Goal: Information Seeking & Learning: Check status

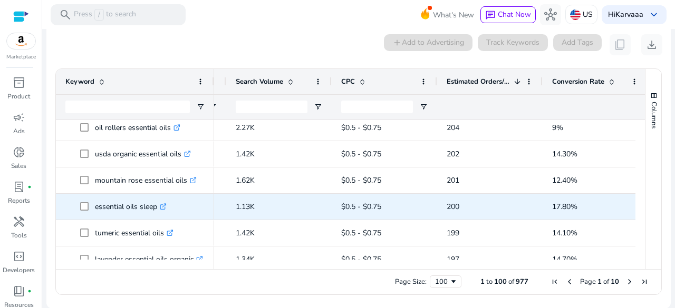
scroll to position [2169, 0]
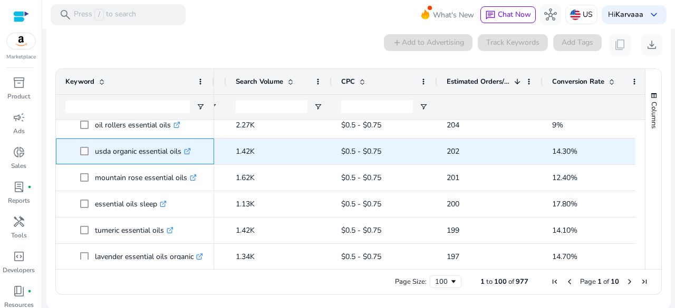
click at [132, 150] on p "usda organic essential oils .st0{fill:#2c8af8}" at bounding box center [143, 152] width 96 height 22
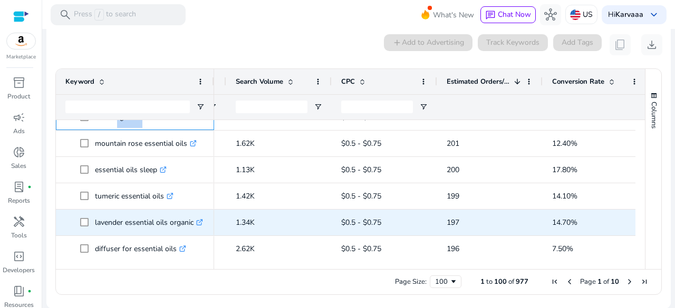
scroll to position [2205, 0]
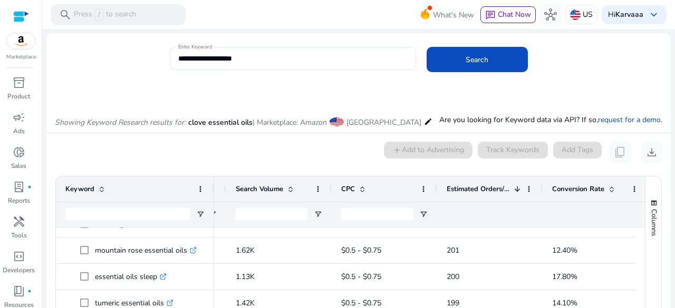
click at [220, 62] on input "**********" at bounding box center [292, 59] width 229 height 12
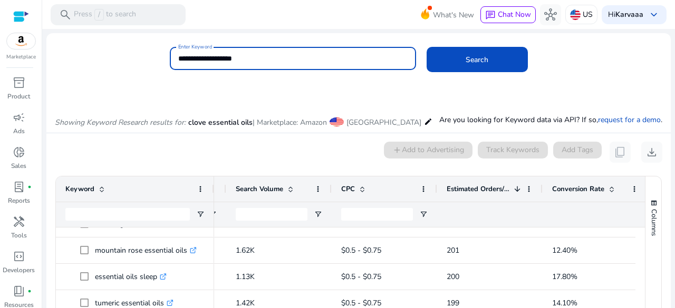
click at [220, 62] on input "**********" at bounding box center [292, 59] width 229 height 12
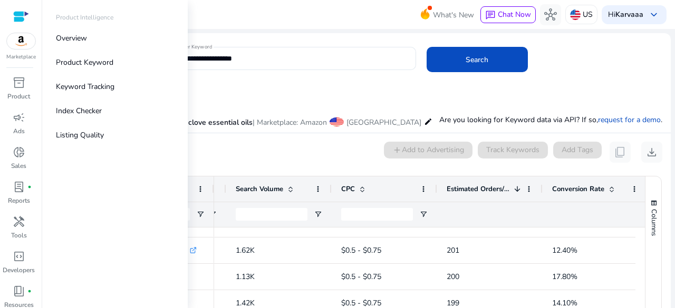
click at [14, 11] on div at bounding box center [21, 17] width 16 height 12
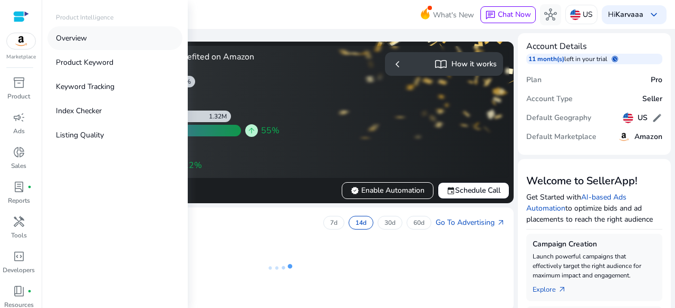
click at [82, 35] on p "Overview" at bounding box center [71, 38] width 31 height 11
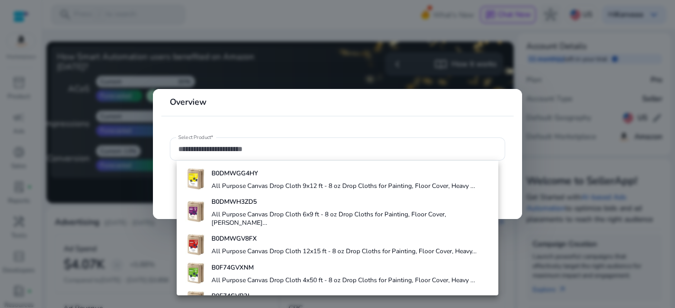
click at [62, 31] on div at bounding box center [337, 154] width 675 height 308
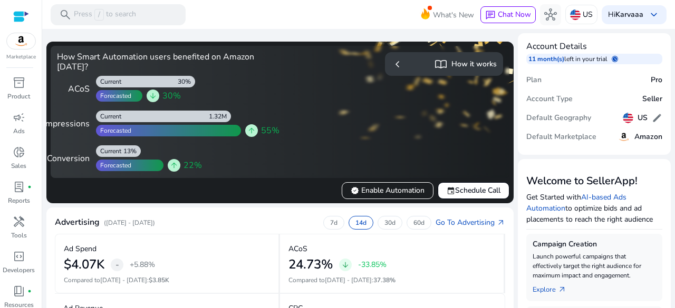
click at [24, 15] on div at bounding box center [21, 17] width 16 height 12
click at [594, 116] on div "Default Geography US edit" at bounding box center [594, 118] width 136 height 19
click at [566, 121] on h5 "Default Geography" at bounding box center [558, 118] width 65 height 9
click at [22, 17] on div at bounding box center [21, 17] width 16 height 12
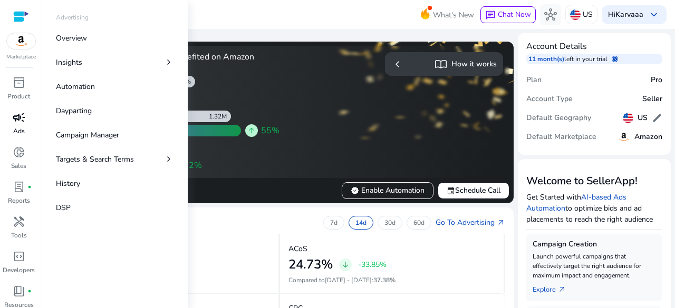
click at [15, 125] on div "campaign" at bounding box center [19, 117] width 30 height 17
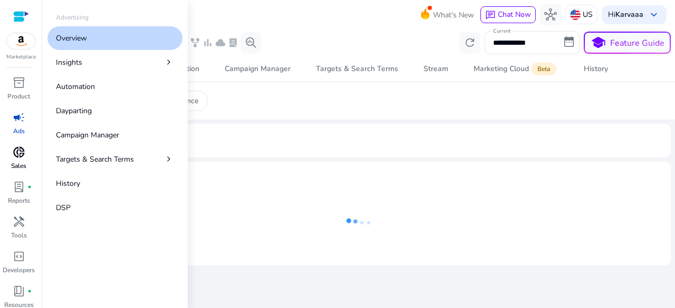
click at [17, 169] on p "Sales" at bounding box center [18, 165] width 15 height 9
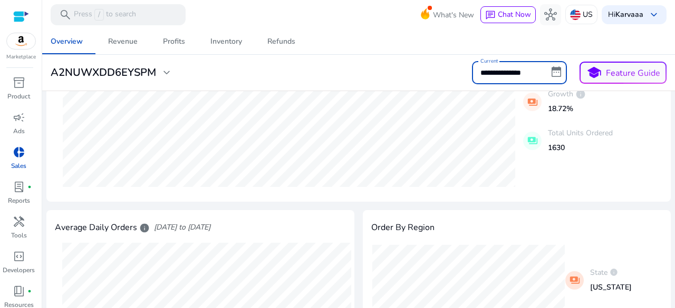
click at [493, 74] on input "**********" at bounding box center [519, 72] width 95 height 23
select select "*"
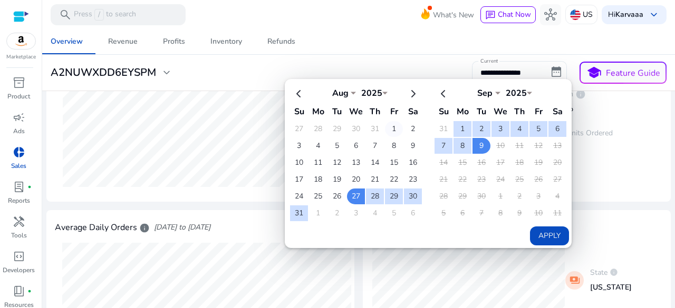
click at [386, 127] on td "1" at bounding box center [394, 129] width 18 height 16
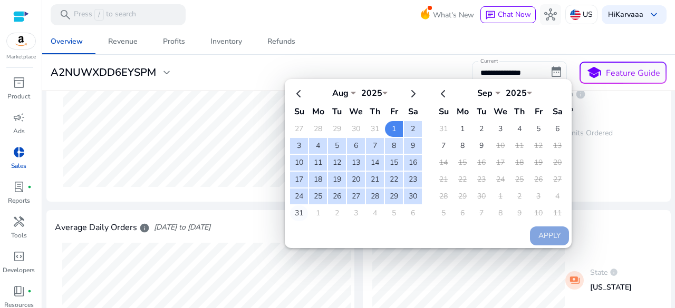
click at [292, 212] on td "31" at bounding box center [299, 214] width 18 height 16
click at [530, 227] on button "Apply" at bounding box center [549, 236] width 39 height 19
type input "**********"
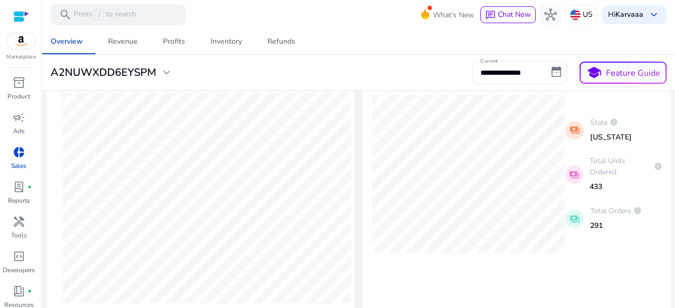
scroll to position [351, 0]
drag, startPoint x: 622, startPoint y: 138, endPoint x: 583, endPoint y: 142, distance: 39.3
click at [583, 142] on div "payments State info California" at bounding box center [613, 129] width 97 height 33
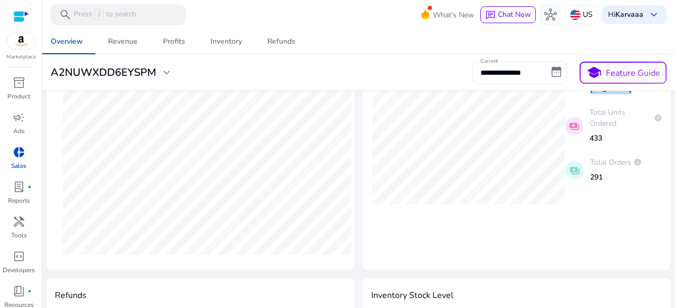
scroll to position [380, 0]
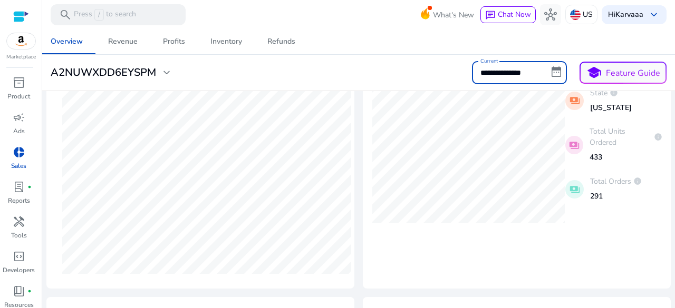
click at [503, 75] on input "**********" at bounding box center [519, 72] width 95 height 23
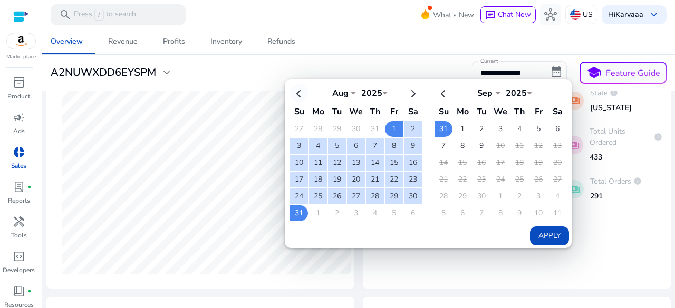
click at [296, 90] on th at bounding box center [299, 92] width 18 height 17
select select "*"
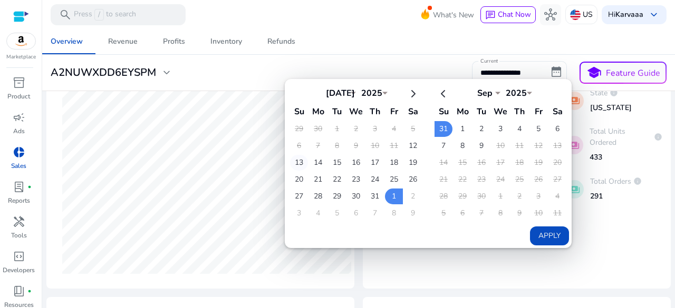
click at [297, 159] on td "13" at bounding box center [299, 163] width 18 height 16
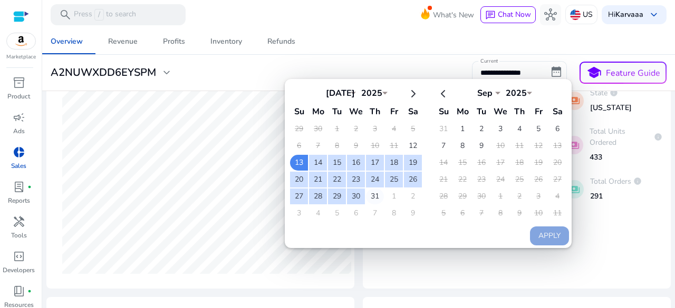
click at [374, 197] on td "31" at bounding box center [375, 197] width 18 height 16
click at [542, 238] on button "Apply" at bounding box center [549, 236] width 39 height 19
type input "**********"
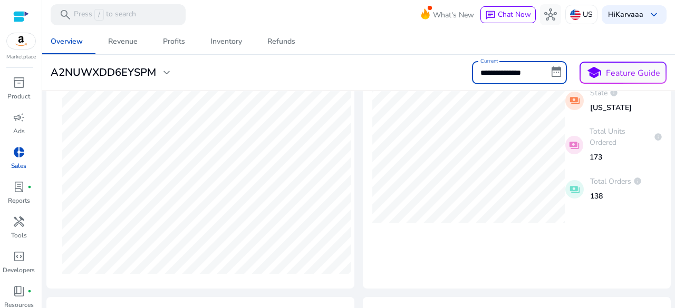
click at [488, 74] on input "**********" at bounding box center [519, 72] width 95 height 23
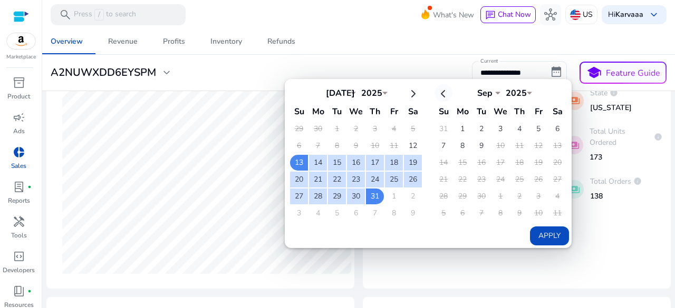
click at [438, 94] on th at bounding box center [443, 92] width 18 height 17
select select "*"
click at [513, 127] on td "31" at bounding box center [519, 129] width 18 height 16
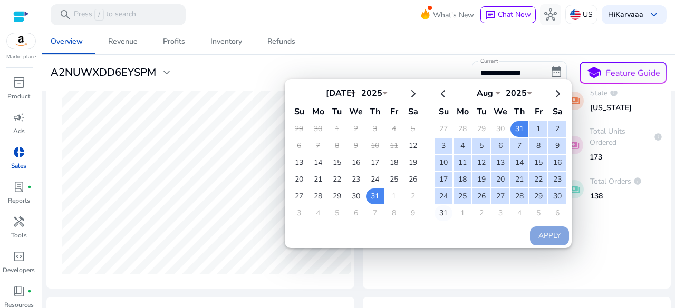
click at [438, 208] on td "31" at bounding box center [443, 214] width 18 height 16
click at [540, 227] on button "Apply" at bounding box center [549, 236] width 39 height 19
type input "**********"
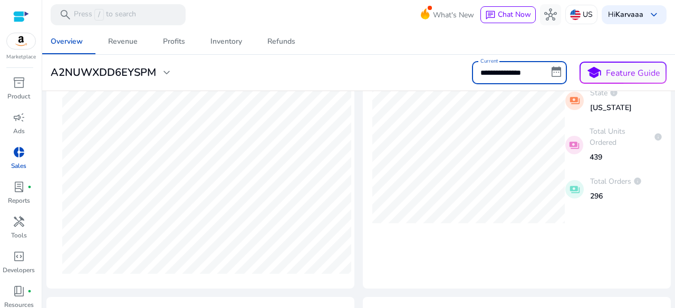
click at [525, 76] on input "**********" at bounding box center [519, 72] width 95 height 23
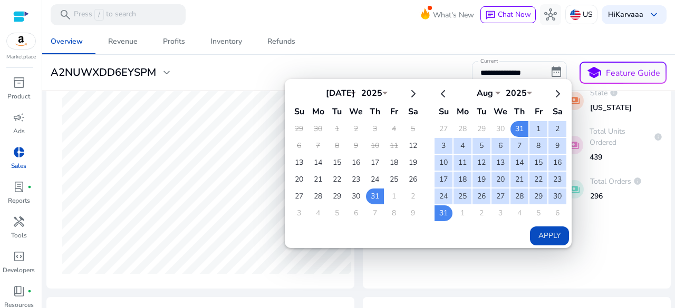
click at [603, 193] on p "296" at bounding box center [616, 196] width 52 height 11
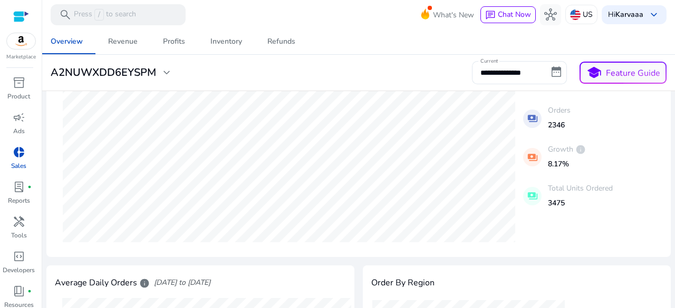
scroll to position [130, 0]
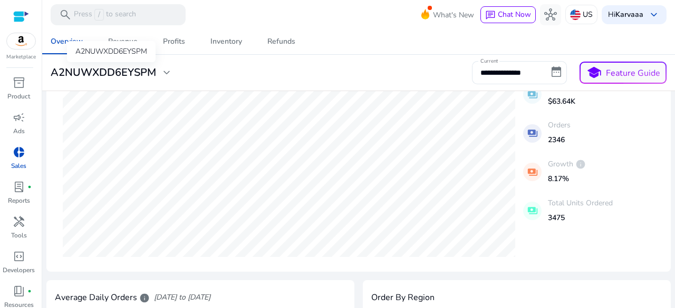
click at [142, 60] on div "A2NUWXDD6EYSPM" at bounding box center [111, 51] width 89 height 21
click at [130, 48] on div "A2NUWXDD6EYSPM" at bounding box center [111, 51] width 89 height 21
click at [162, 40] on link "Profits" at bounding box center [173, 41] width 47 height 25
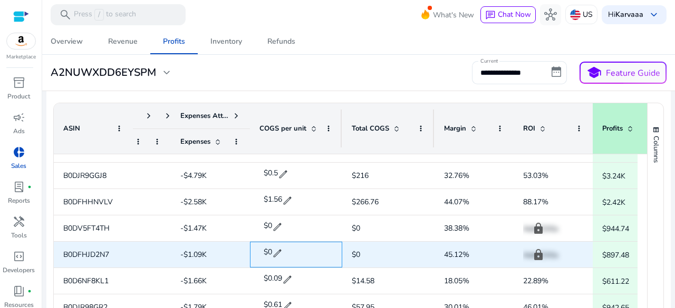
click at [296, 244] on div "$0 edit" at bounding box center [295, 253] width 73 height 26
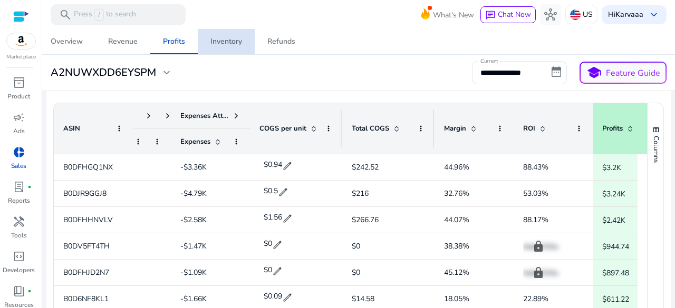
click at [217, 34] on span "Inventory" at bounding box center [226, 41] width 32 height 25
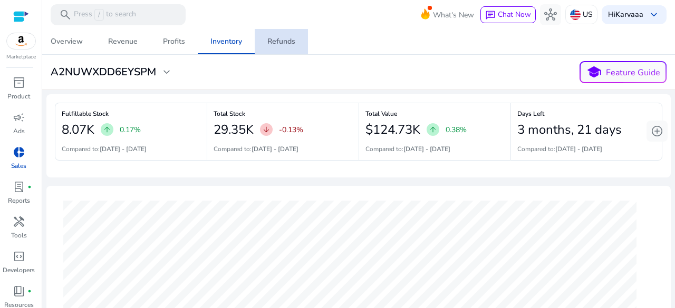
click at [284, 41] on div "Refunds" at bounding box center [281, 41] width 28 height 7
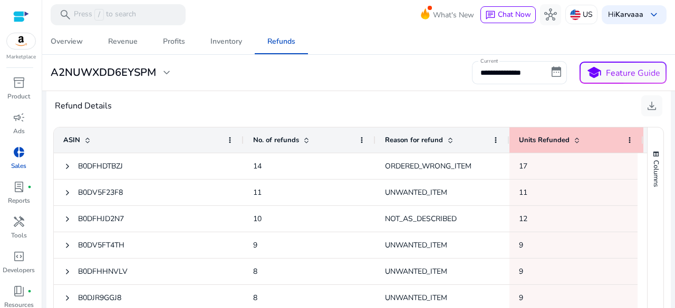
click at [307, 139] on span at bounding box center [306, 140] width 8 height 8
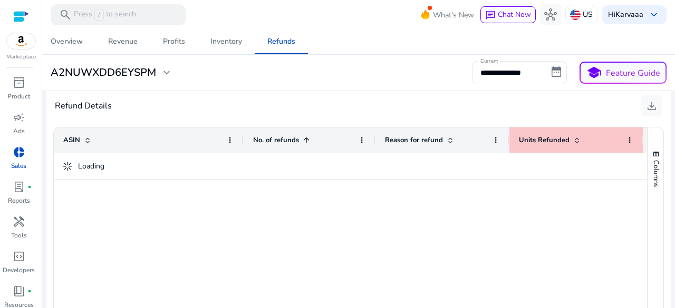
click at [307, 139] on span at bounding box center [306, 140] width 8 height 8
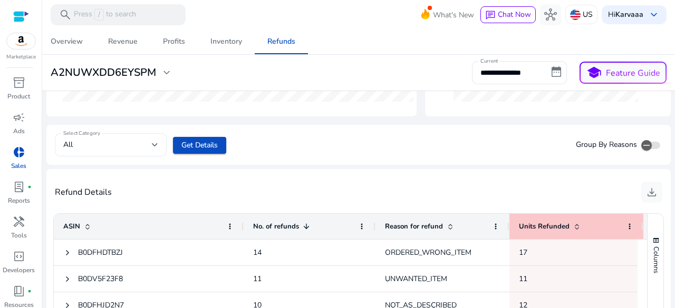
click at [138, 144] on div "All" at bounding box center [107, 145] width 89 height 12
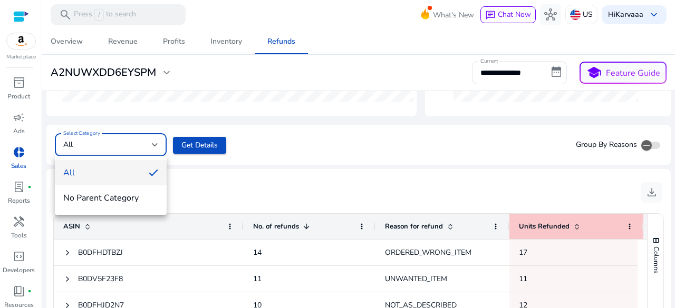
click at [276, 161] on div at bounding box center [337, 154] width 675 height 308
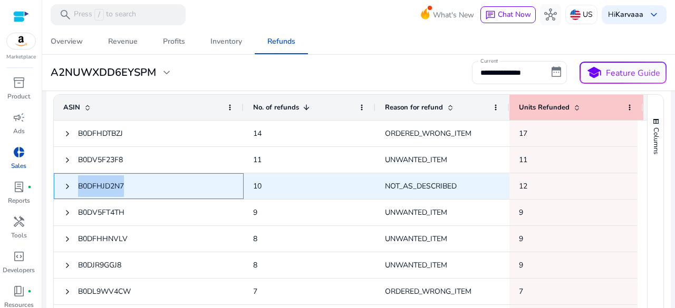
drag, startPoint x: 140, startPoint y: 185, endPoint x: 75, endPoint y: 182, distance: 65.4
click at [75, 182] on span "B0DFHJD2N7" at bounding box center [148, 187] width 171 height 22
copy span "B0DFHJD2N7"
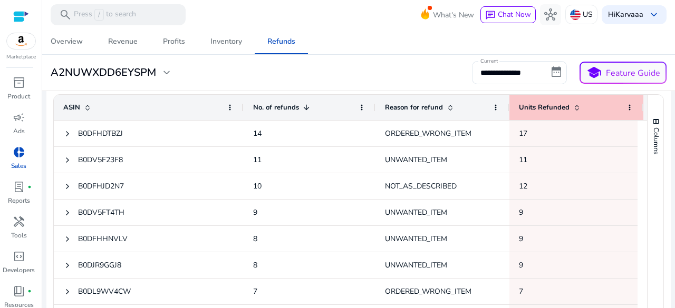
click at [384, 73] on div "**********" at bounding box center [358, 72] width 624 height 23
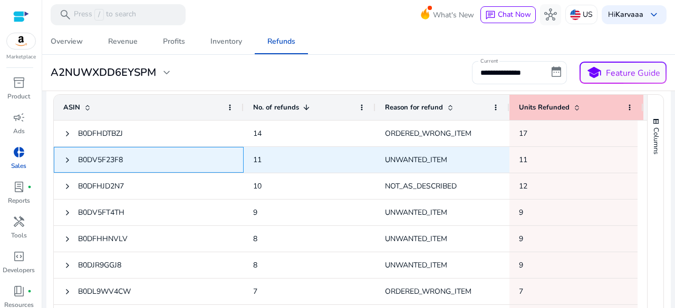
click at [97, 158] on span "B0DV5F23F8" at bounding box center [100, 160] width 45 height 10
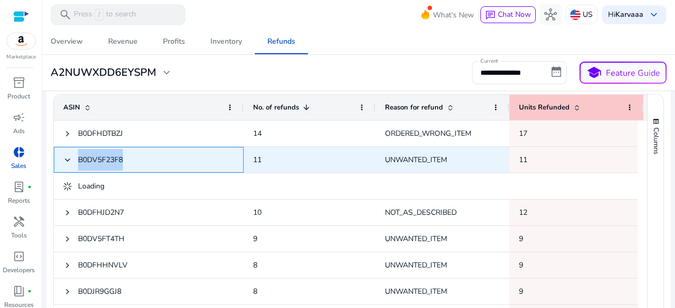
click at [97, 158] on span "B0DV5F23F8" at bounding box center [100, 160] width 45 height 10
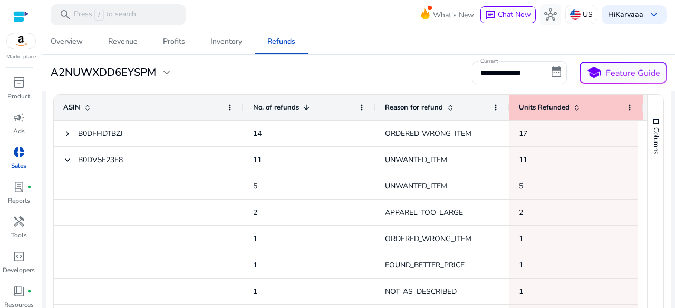
click at [355, 64] on div "**********" at bounding box center [358, 72] width 624 height 23
click at [212, 51] on span "Inventory" at bounding box center [226, 41] width 32 height 25
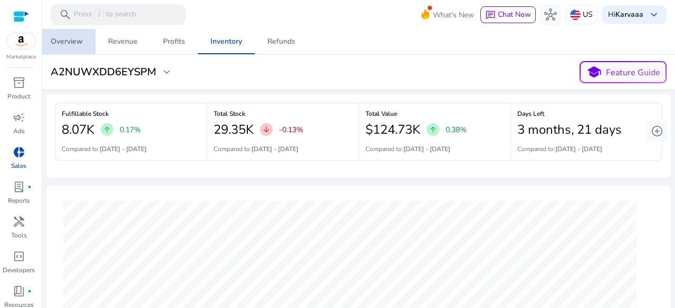
click at [73, 44] on div "Overview" at bounding box center [67, 41] width 32 height 7
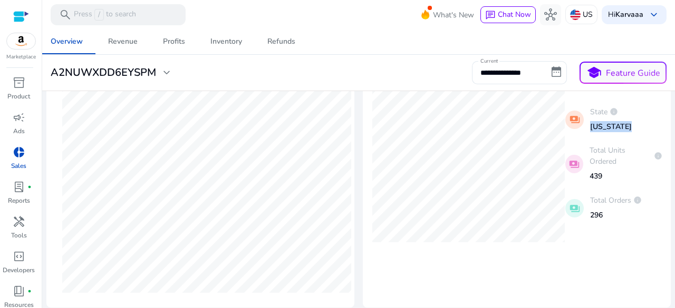
drag, startPoint x: 633, startPoint y: 123, endPoint x: 586, endPoint y: 123, distance: 46.4
click at [586, 123] on div "payments State info California" at bounding box center [613, 119] width 97 height 33
click at [590, 123] on p "[US_STATE]" at bounding box center [611, 126] width 42 height 11
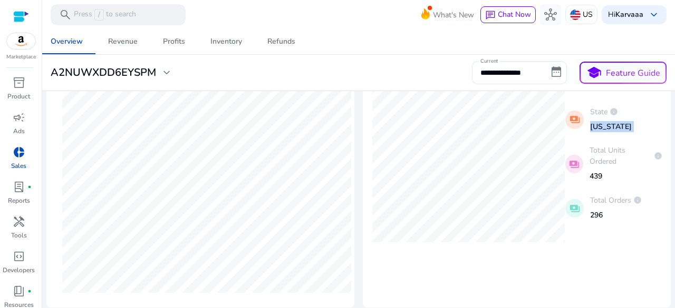
click at [606, 129] on p "[US_STATE]" at bounding box center [611, 126] width 42 height 11
click at [601, 129] on p "[US_STATE]" at bounding box center [611, 126] width 42 height 11
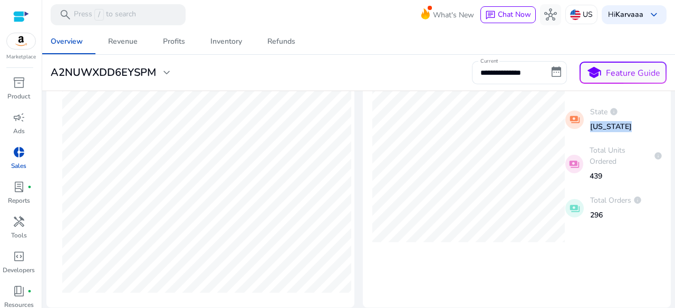
scroll to position [364, 0]
click at [594, 178] on p "439" at bounding box center [625, 173] width 73 height 11
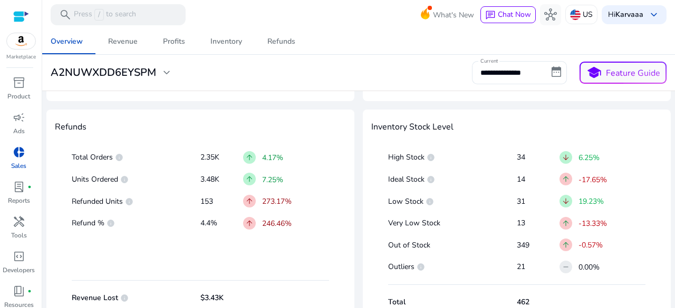
scroll to position [586, 0]
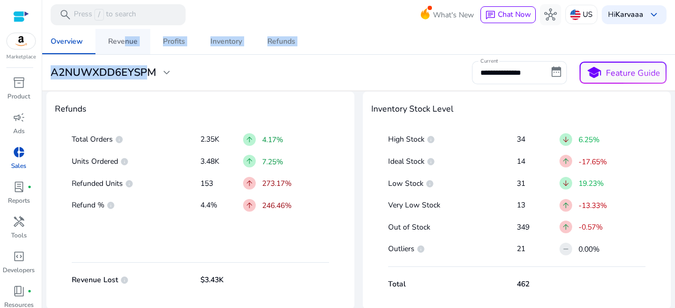
drag, startPoint x: 141, startPoint y: 55, endPoint x: 122, endPoint y: 38, distance: 25.4
click at [122, 38] on div "**********" at bounding box center [358, 60] width 624 height 62
click at [122, 38] on div "Revenue" at bounding box center [123, 41] width 30 height 7
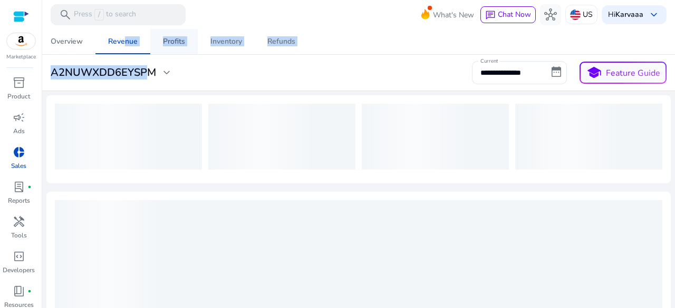
drag, startPoint x: 122, startPoint y: 38, endPoint x: 169, endPoint y: 44, distance: 47.3
click at [169, 44] on div "Overview Revenue Profits Inventory Refunds" at bounding box center [358, 41] width 641 height 25
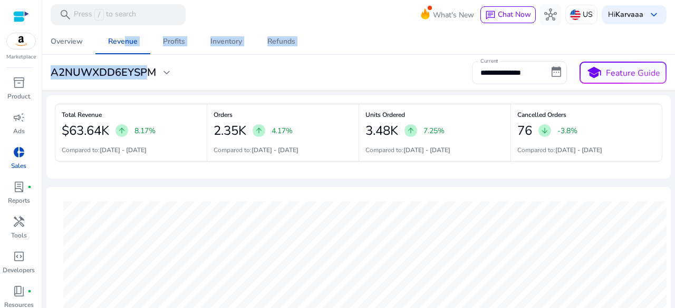
scroll to position [7, 0]
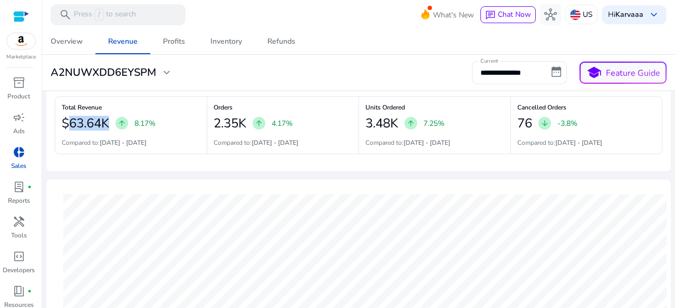
drag, startPoint x: 51, startPoint y: 125, endPoint x: 115, endPoint y: 133, distance: 64.9
click at [115, 133] on div "Total Revenue $63.64K arrow_upward 8.17% Compared to: 29-06-2025 - 30-07-2025 O…" at bounding box center [358, 129] width 624 height 83
click at [178, 43] on div "Profits" at bounding box center [174, 41] width 22 height 7
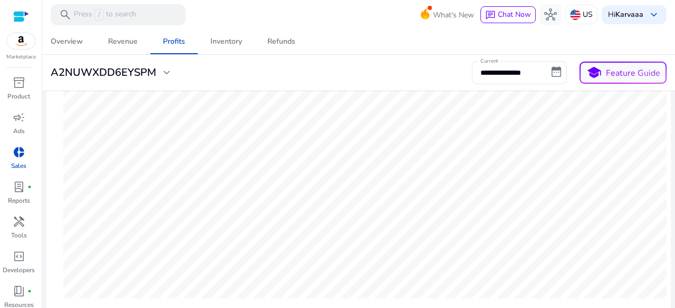
scroll to position [11, 0]
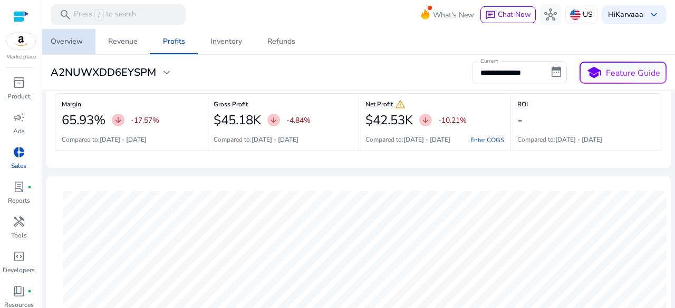
click at [84, 41] on link "Overview" at bounding box center [66, 41] width 57 height 25
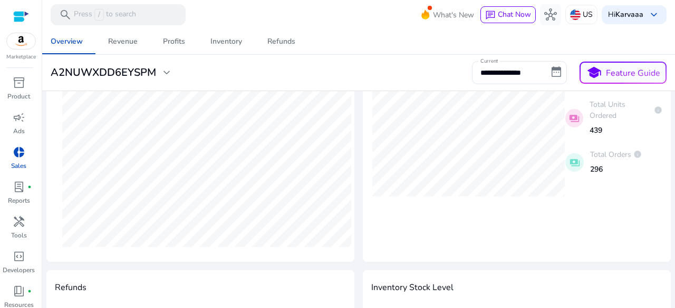
scroll to position [382, 0]
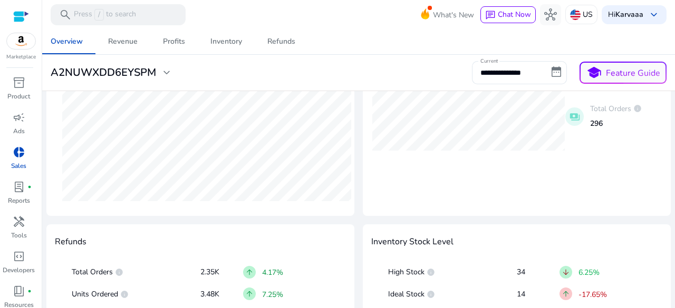
scroll to position [446, 0]
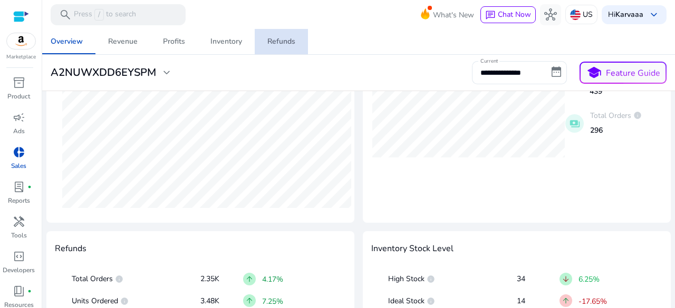
click at [278, 49] on span "Refunds" at bounding box center [281, 41] width 28 height 25
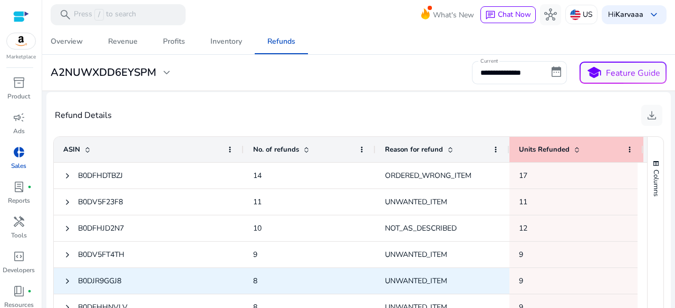
scroll to position [389, 0]
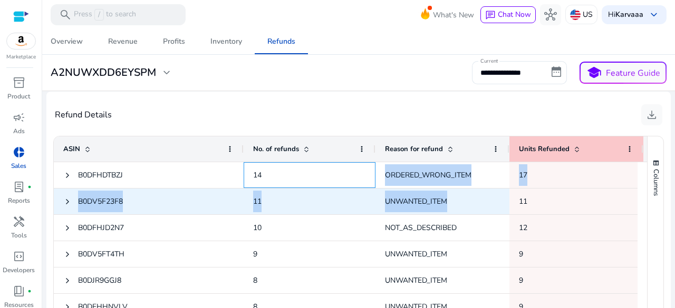
drag, startPoint x: 374, startPoint y: 180, endPoint x: 486, endPoint y: 191, distance: 112.4
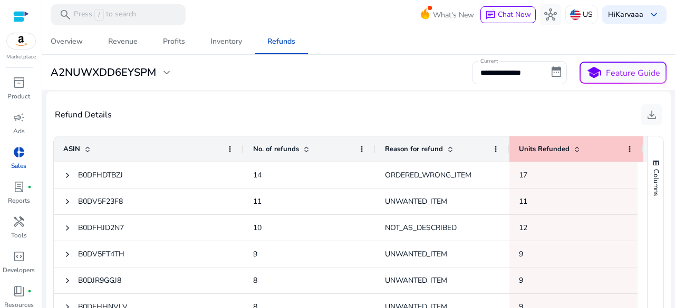
click at [373, 95] on div "Refund Details download Press SPACE to select this row. ASIN Drag here to set c…" at bounding box center [358, 247] width 624 height 310
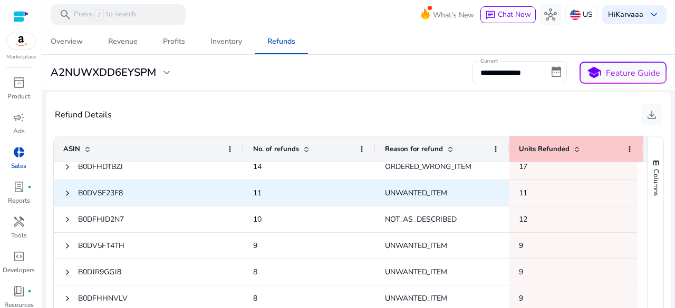
scroll to position [3, 0]
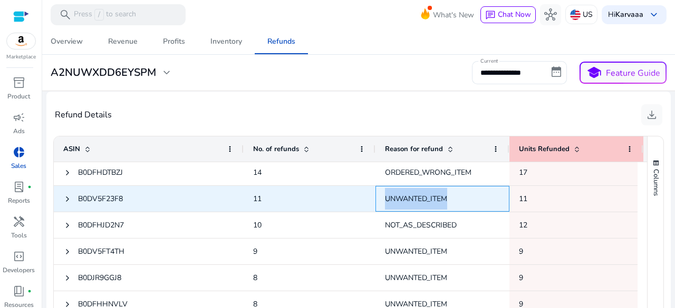
drag, startPoint x: 452, startPoint y: 196, endPoint x: 377, endPoint y: 200, distance: 75.5
click at [377, 200] on div "UNWANTED_ITEM" at bounding box center [442, 199] width 134 height 26
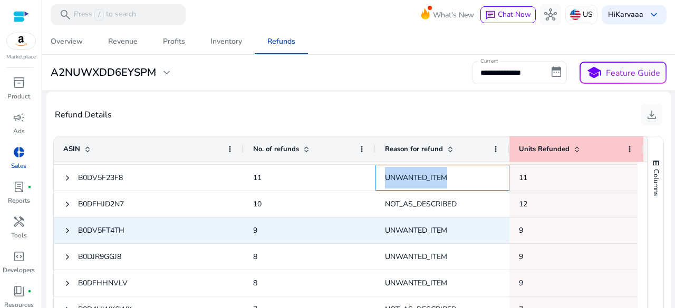
scroll to position [24, 0]
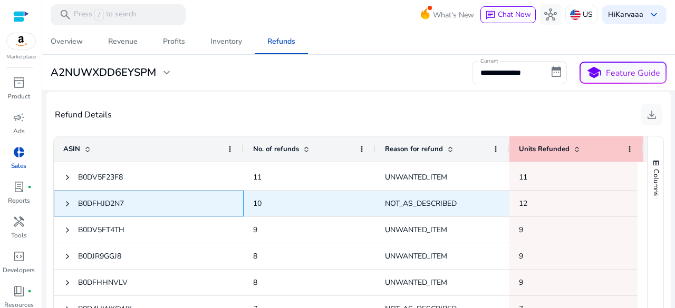
click at [104, 200] on span "B0DFHJD2N7" at bounding box center [101, 204] width 46 height 10
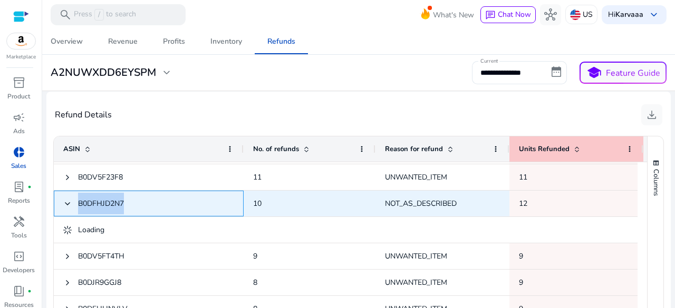
copy span "B0DFHJD2N7"
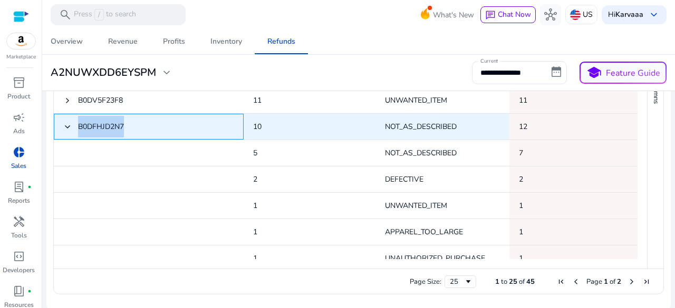
scroll to position [0, 0]
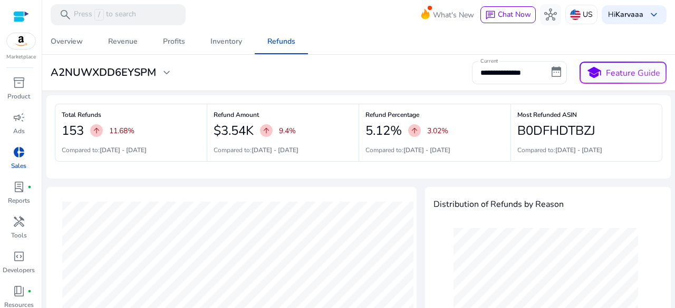
click at [236, 55] on mat-card "**********" at bounding box center [358, 73] width 641 height 36
click at [247, 50] on link "Inventory" at bounding box center [226, 41] width 57 height 25
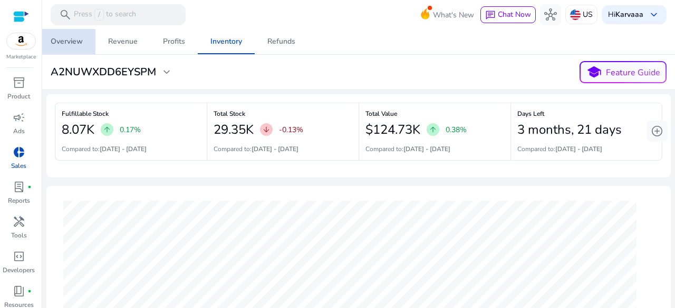
click at [87, 44] on link "Overview" at bounding box center [66, 41] width 57 height 25
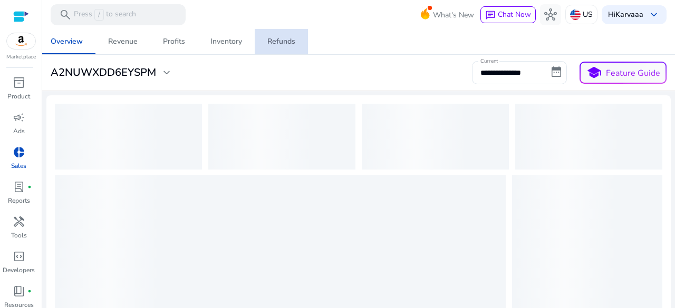
click at [283, 45] on div "Refunds" at bounding box center [281, 41] width 28 height 7
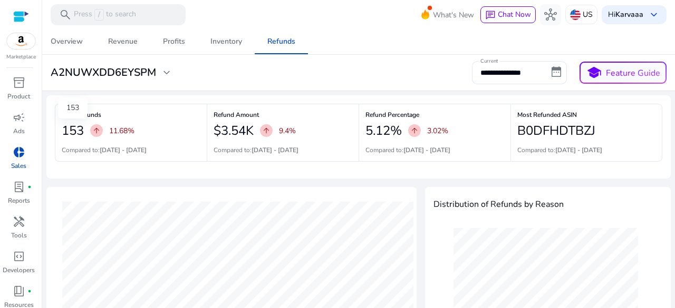
drag, startPoint x: 67, startPoint y: 135, endPoint x: 82, endPoint y: 135, distance: 15.3
click at [82, 135] on h2 "153" at bounding box center [73, 130] width 22 height 15
click at [497, 66] on input "**********" at bounding box center [519, 72] width 95 height 23
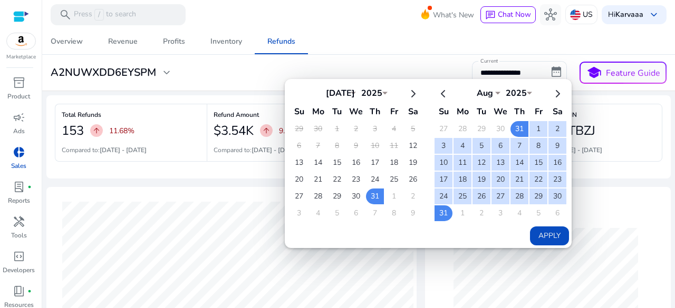
click at [370, 51] on div "Overview Revenue Profits Inventory Refunds" at bounding box center [358, 41] width 641 height 25
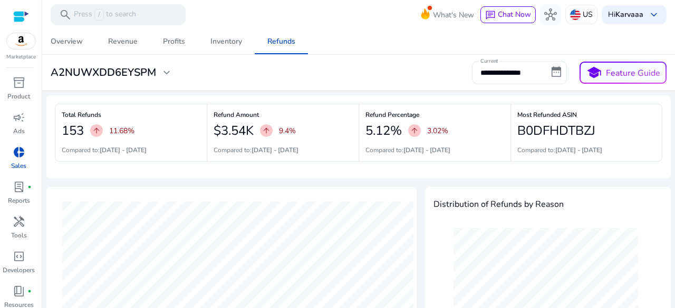
drag, startPoint x: 607, startPoint y: 124, endPoint x: 510, endPoint y: 130, distance: 97.2
click at [510, 130] on div "Most Refunded ASIN B0DFHDTBZJ Compared to: [DATE] - [DATE]" at bounding box center [586, 133] width 152 height 58
copy h2 "B0DFHDTBZJ"
click at [401, 85] on mat-card "**********" at bounding box center [358, 73] width 641 height 36
click at [231, 44] on div "Inventory" at bounding box center [226, 41] width 32 height 7
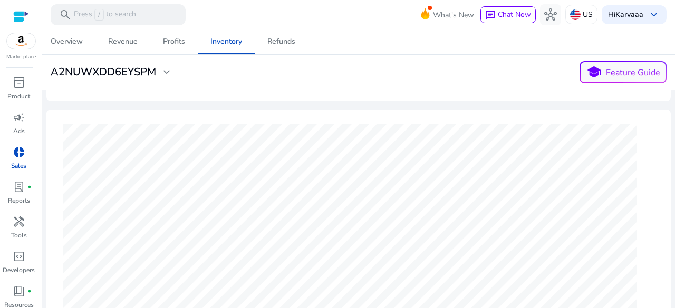
scroll to position [98, 0]
click at [172, 39] on div "Profits" at bounding box center [174, 41] width 22 height 7
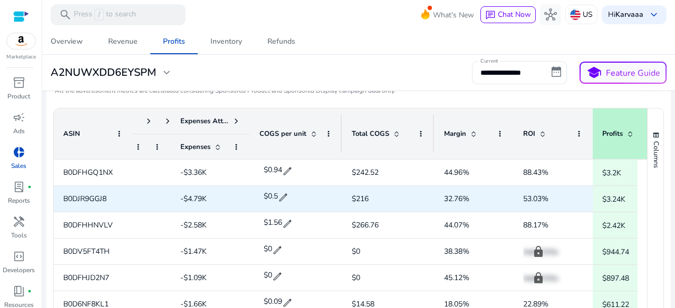
scroll to position [0, 38]
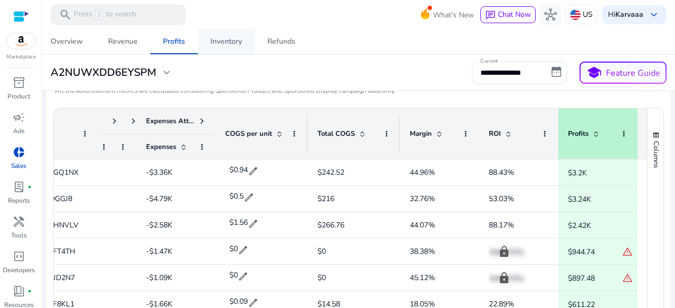
click at [216, 49] on span "Inventory" at bounding box center [226, 41] width 32 height 25
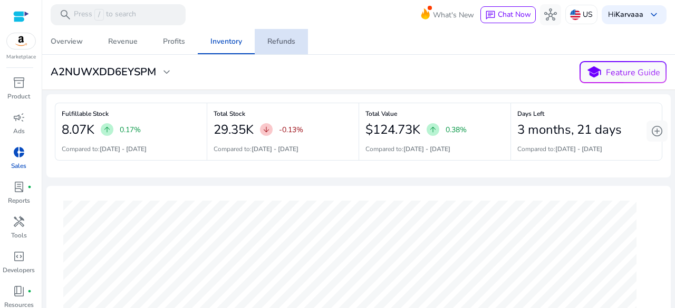
click at [272, 50] on span "Refunds" at bounding box center [281, 41] width 28 height 25
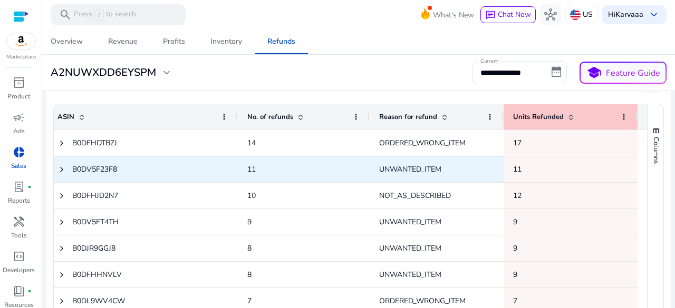
scroll to position [10, 0]
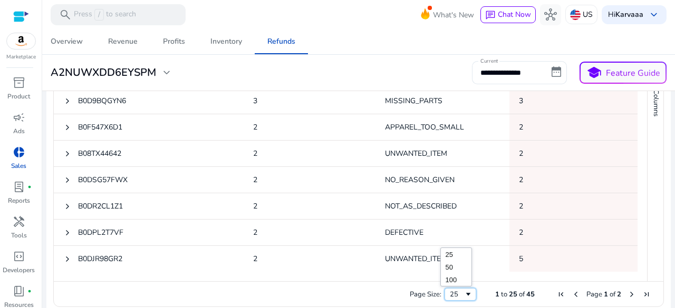
click at [453, 292] on div "25" at bounding box center [457, 294] width 14 height 9
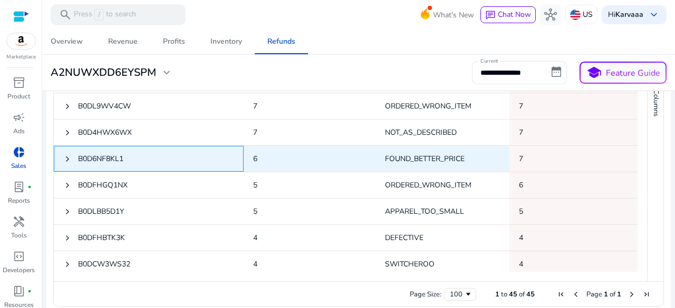
click at [109, 157] on span "B0D6NF8KL1" at bounding box center [100, 159] width 45 height 10
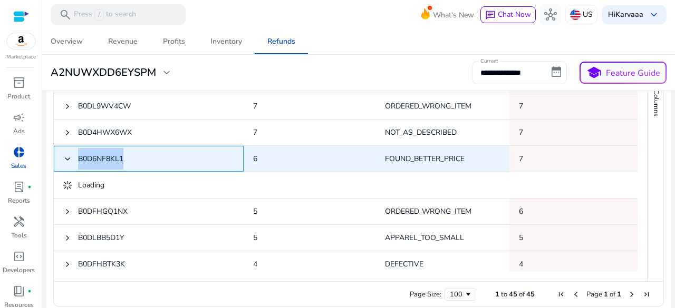
copy span "B0D6NF8KL1"
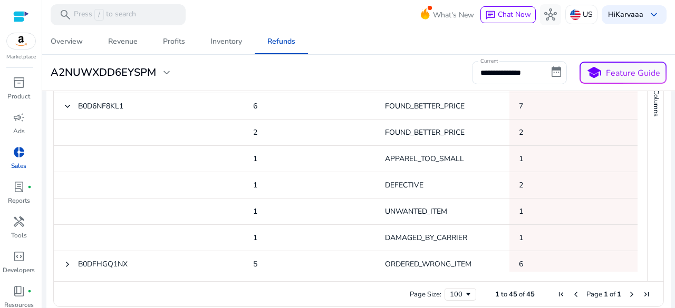
click at [344, 76] on div "**********" at bounding box center [358, 72] width 624 height 23
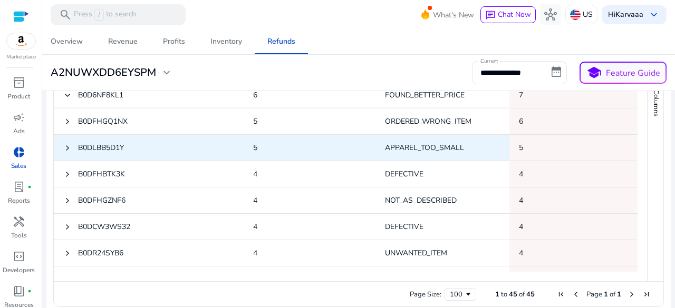
click at [93, 150] on span "B0DLBB5D1Y" at bounding box center [101, 148] width 46 height 10
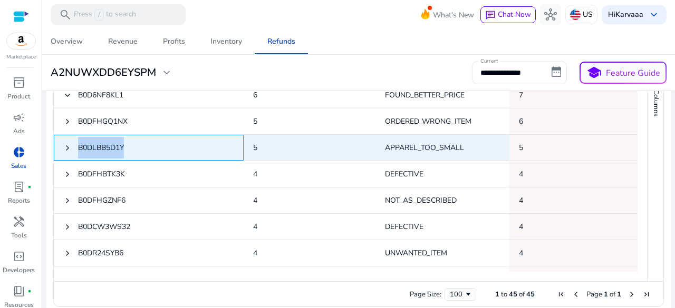
click at [93, 150] on span "B0DLBB5D1Y" at bounding box center [101, 148] width 46 height 10
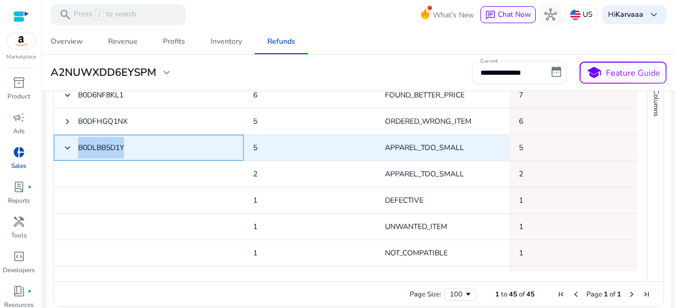
copy span "B0DLBB5D1Y"
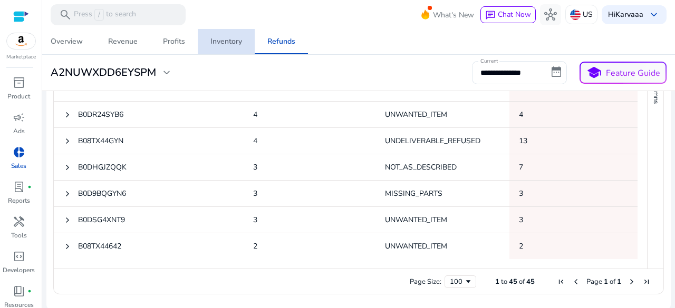
click at [213, 38] on div "Inventory" at bounding box center [226, 41] width 32 height 7
